Goal: Information Seeking & Learning: Learn about a topic

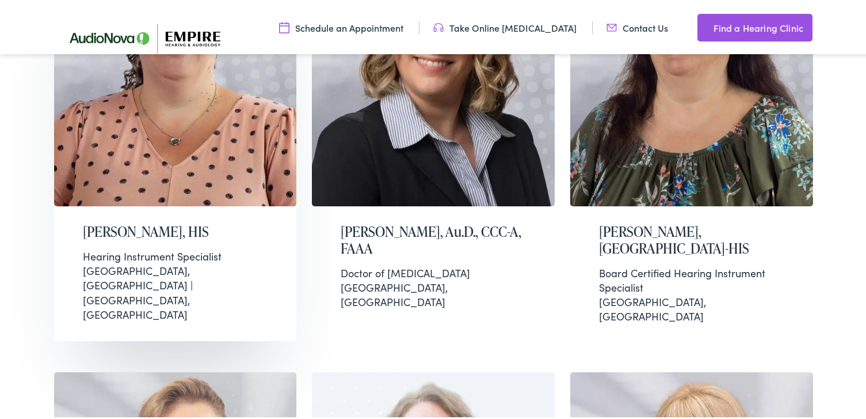
scroll to position [461, 0]
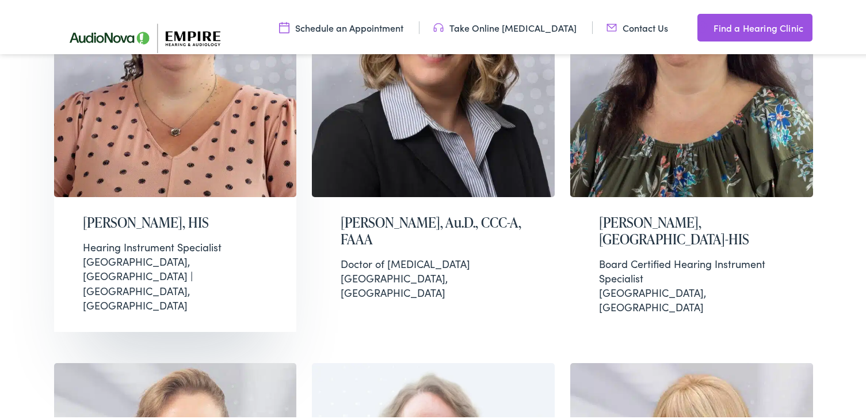
click at [170, 222] on h2 "[PERSON_NAME], HIS" at bounding box center [175, 220] width 185 height 17
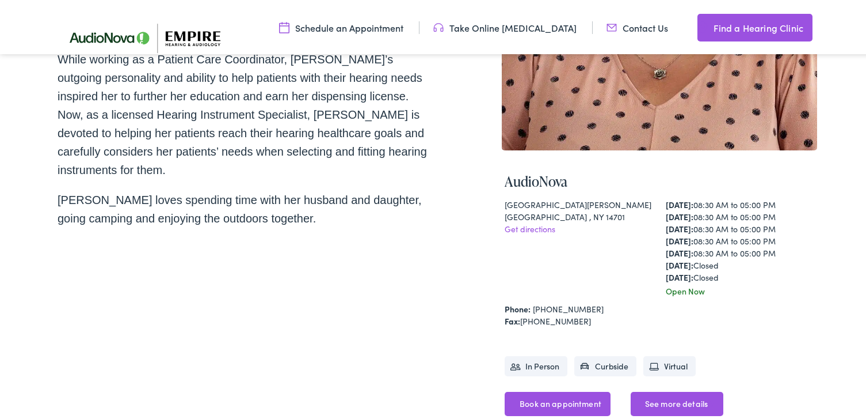
scroll to position [230, 0]
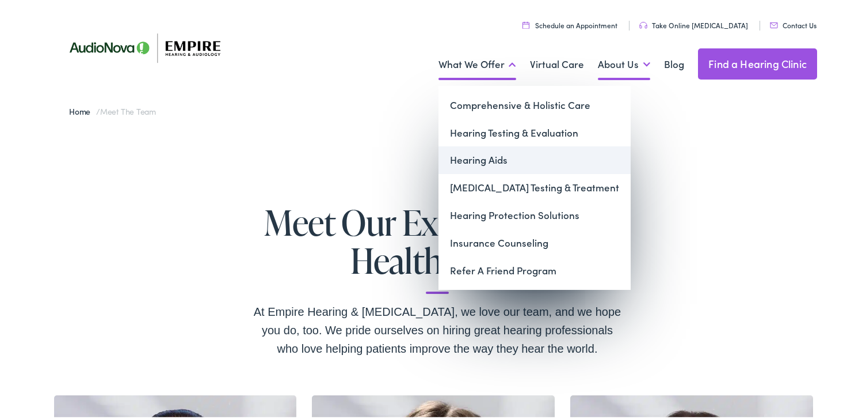
click at [485, 160] on link "Hearing Aids" at bounding box center [535, 158] width 192 height 28
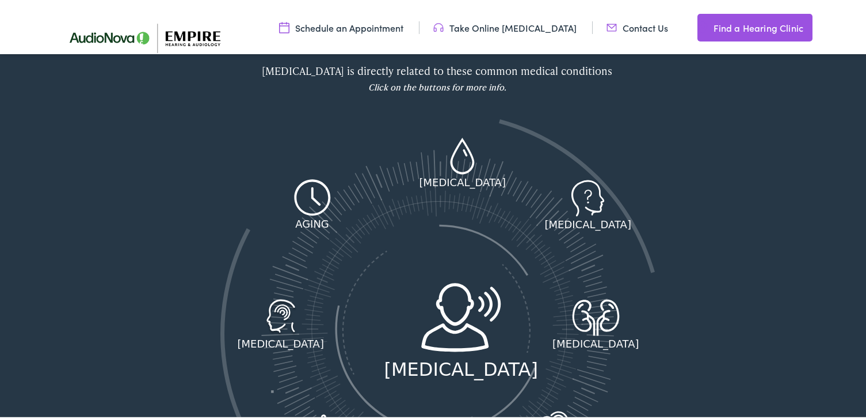
scroll to position [1497, 0]
